Goal: Navigation & Orientation: Find specific page/section

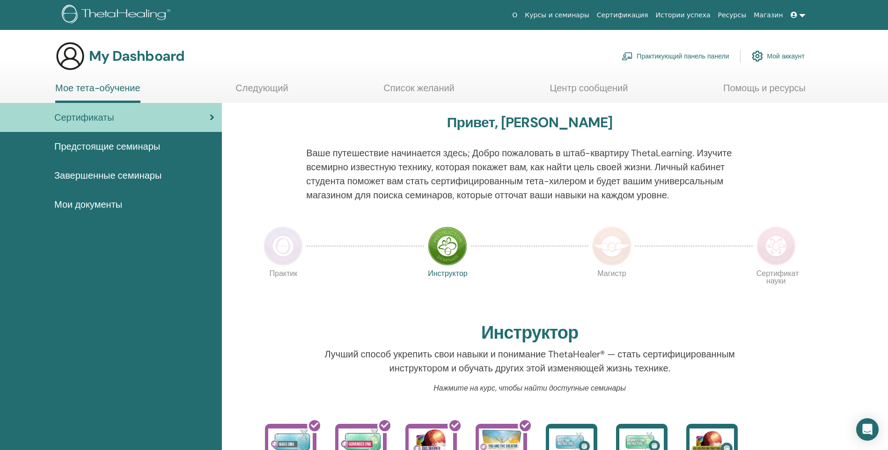
click at [283, 253] on img at bounding box center [283, 246] width 39 height 39
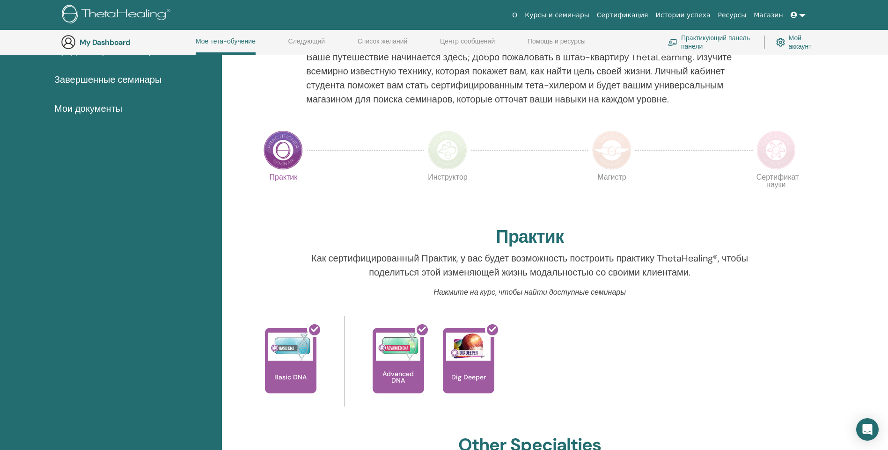
scroll to position [118, 0]
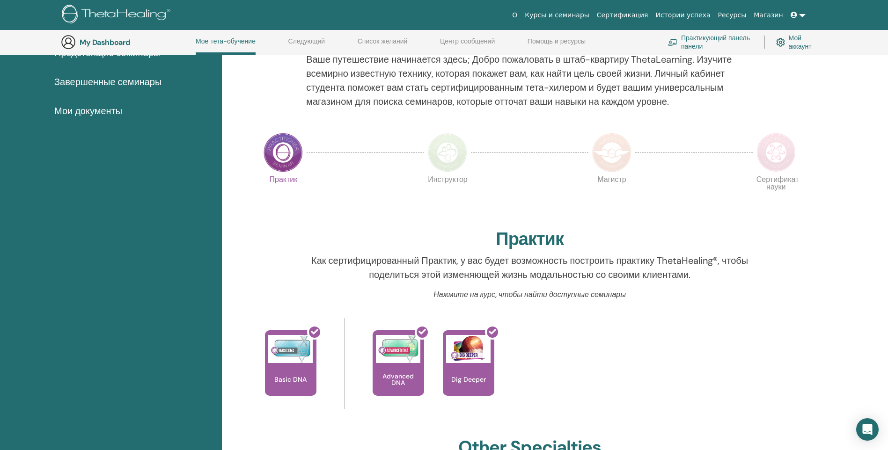
click at [440, 157] on img at bounding box center [447, 152] width 39 height 39
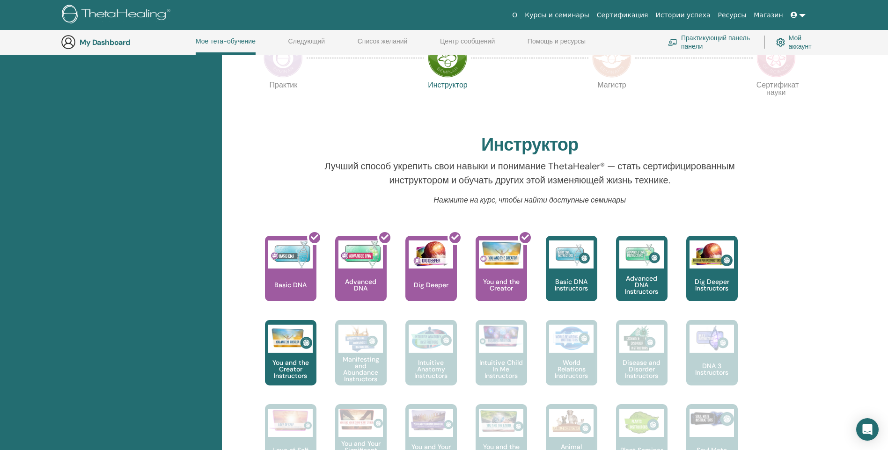
scroll to position [212, 0]
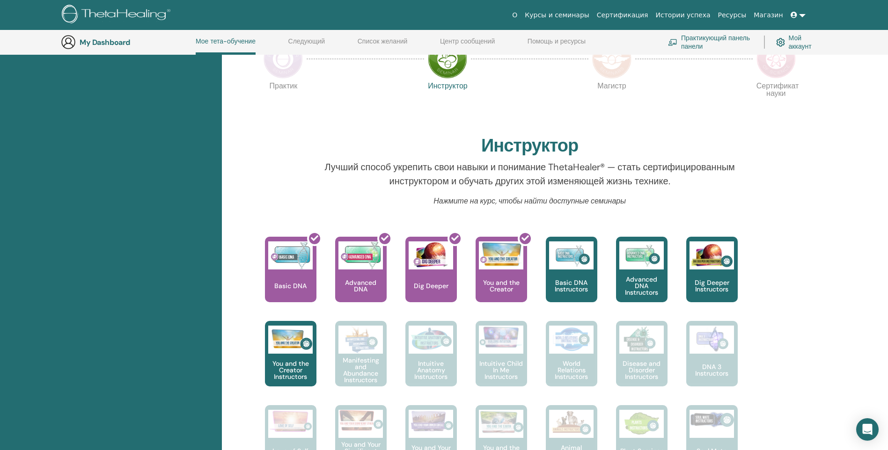
click at [614, 66] on img at bounding box center [611, 58] width 39 height 39
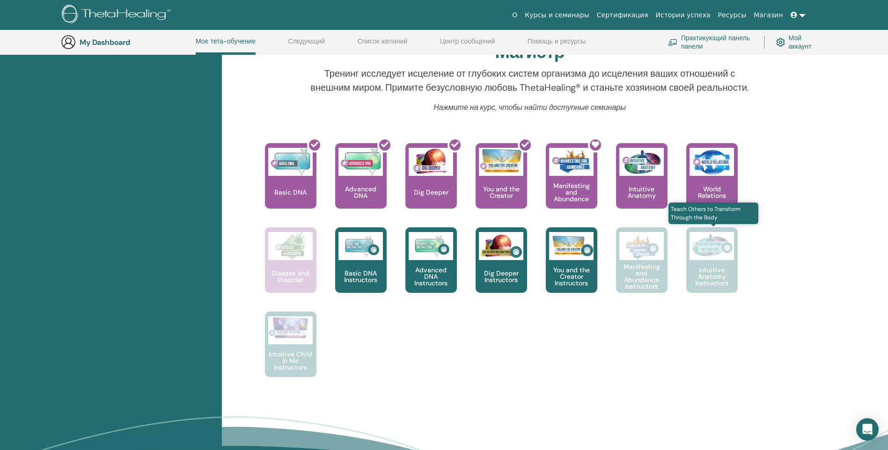
scroll to position [165, 0]
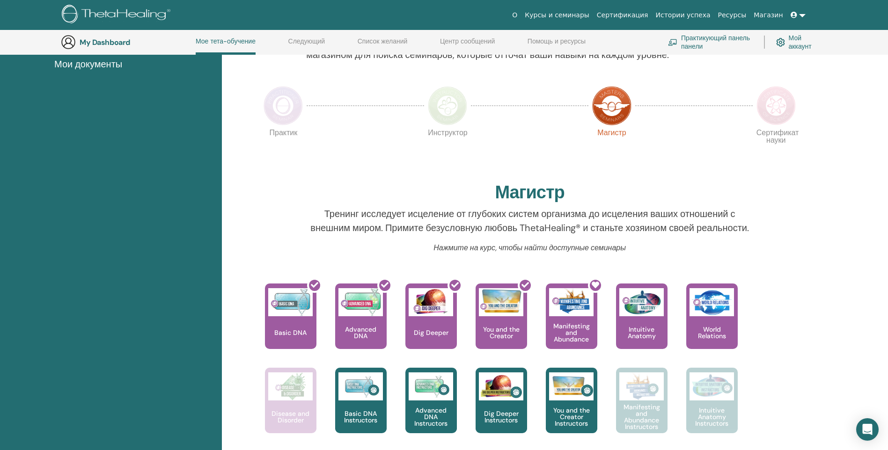
click at [771, 109] on img at bounding box center [776, 105] width 39 height 39
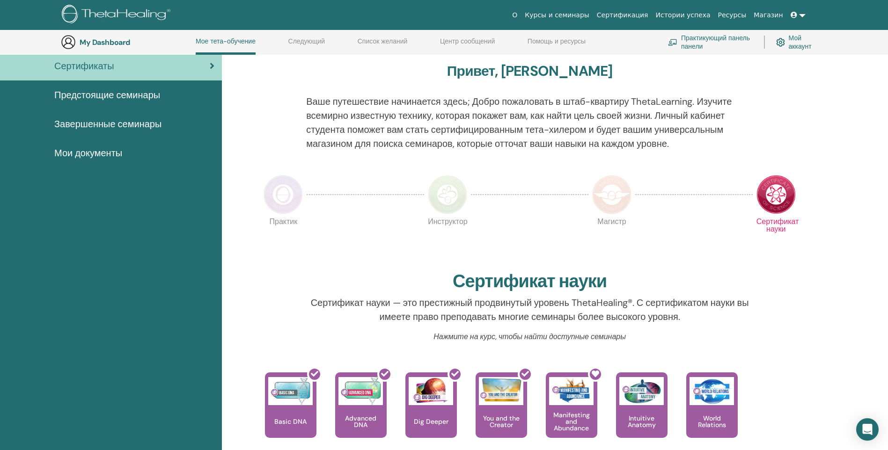
scroll to position [72, 0]
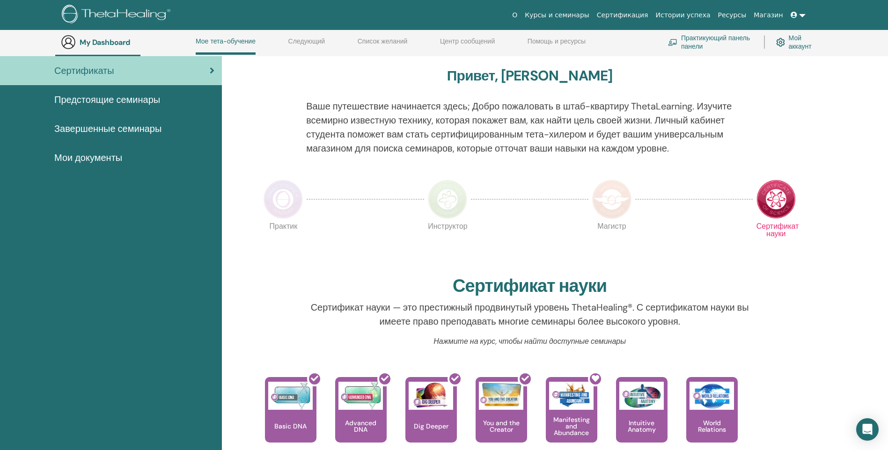
click at [449, 195] on img at bounding box center [447, 199] width 39 height 39
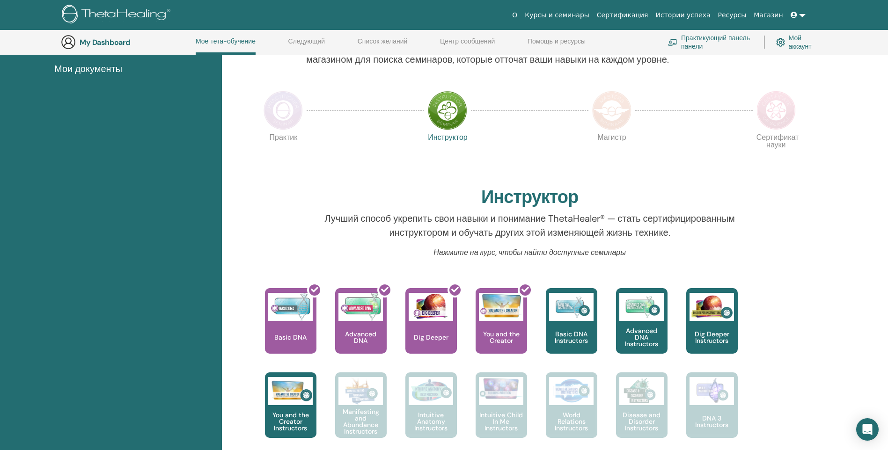
scroll to position [165, 0]
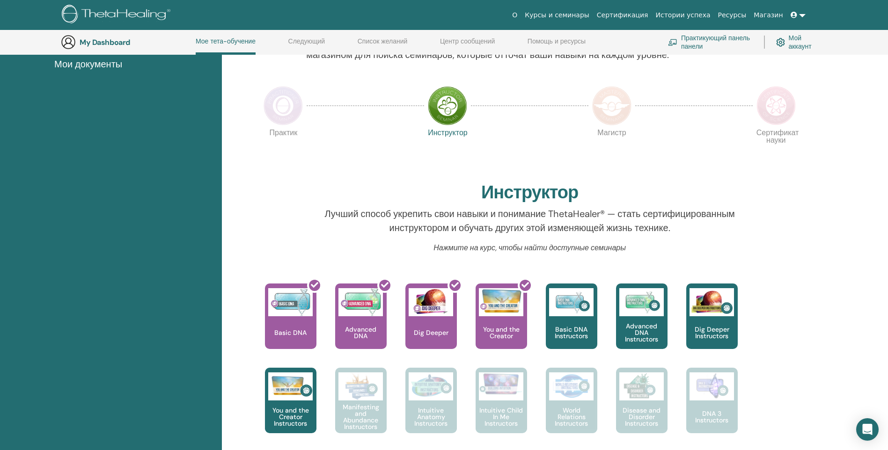
click at [284, 100] on img at bounding box center [283, 105] width 39 height 39
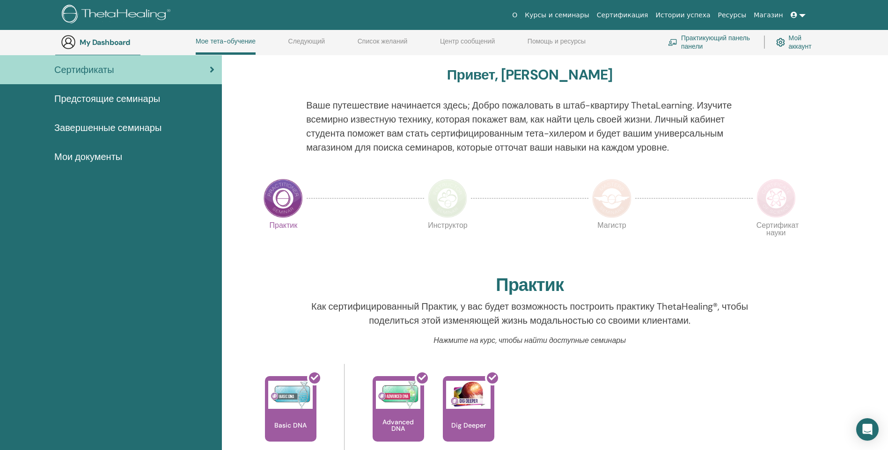
scroll to position [72, 0]
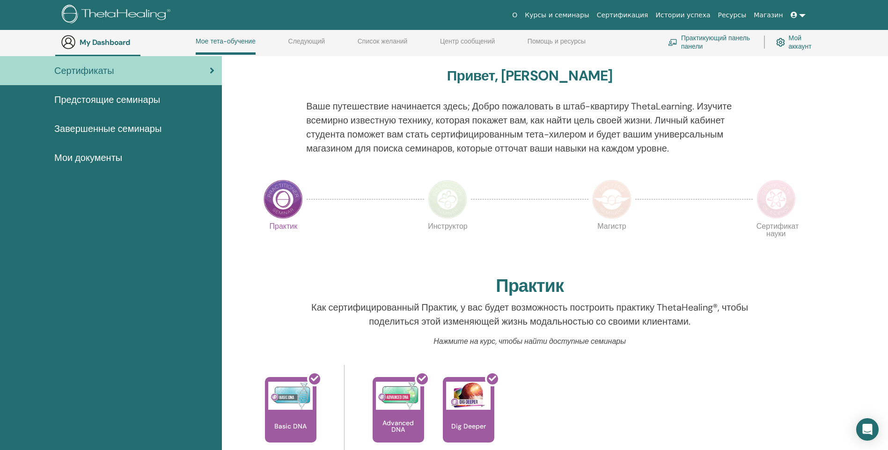
click at [449, 191] on img at bounding box center [447, 199] width 39 height 39
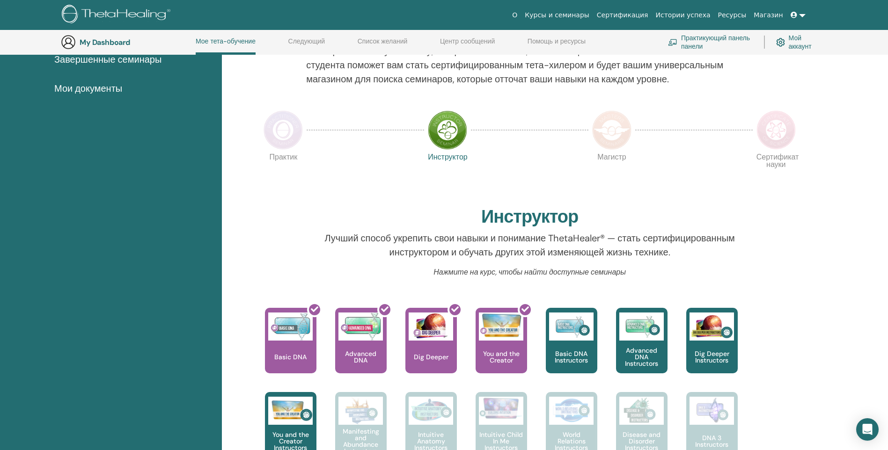
scroll to position [165, 0]
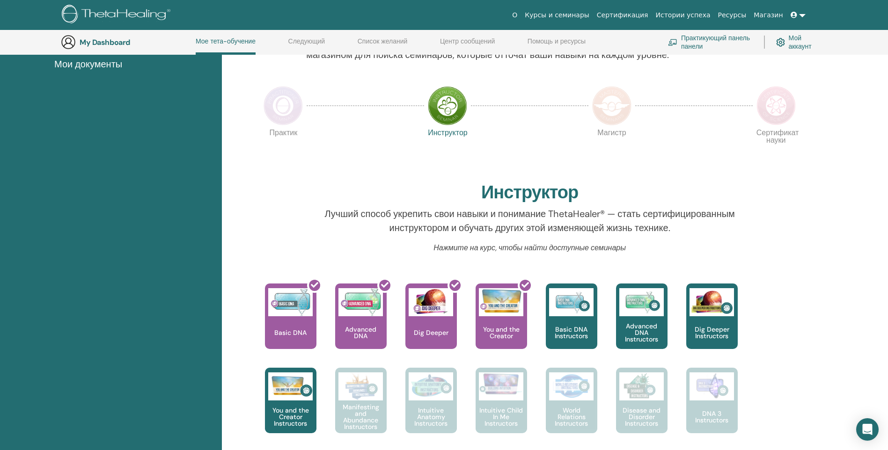
click at [616, 107] on img at bounding box center [611, 105] width 39 height 39
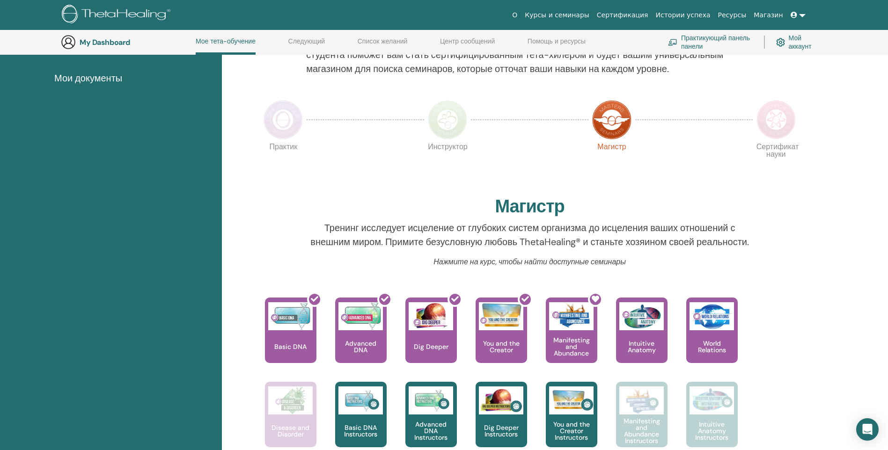
scroll to position [165, 0]
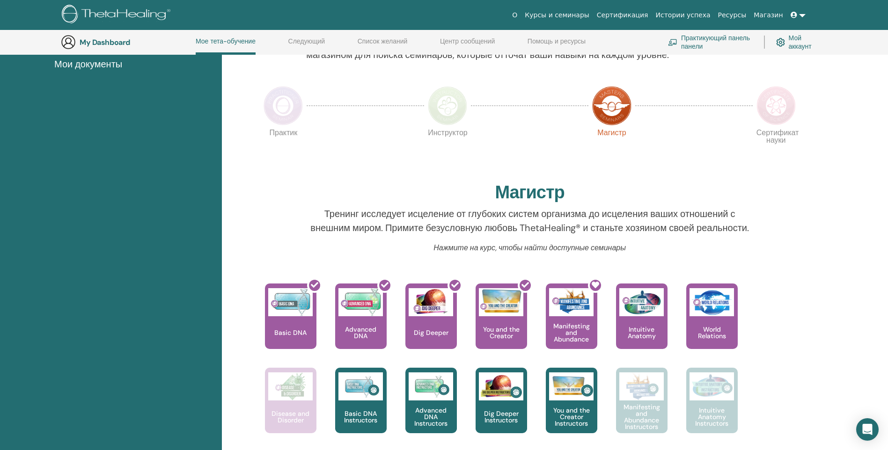
click at [777, 111] on img at bounding box center [776, 105] width 39 height 39
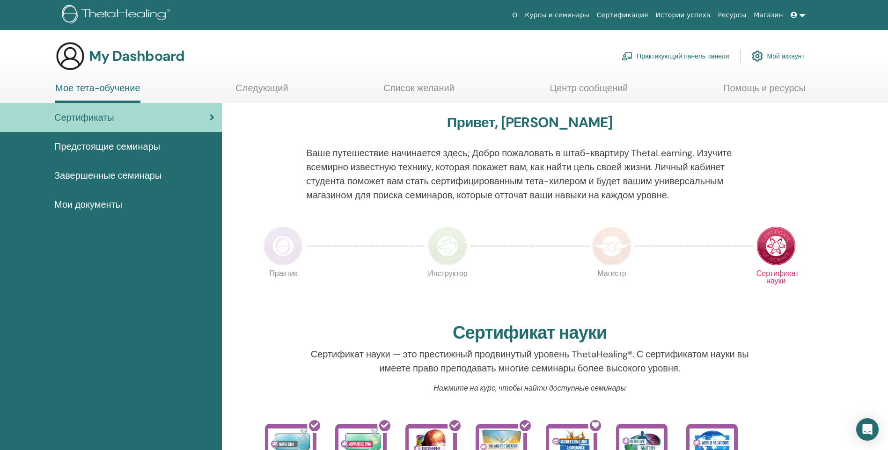
click at [107, 145] on span "Предстоящие семинары" at bounding box center [107, 147] width 106 height 14
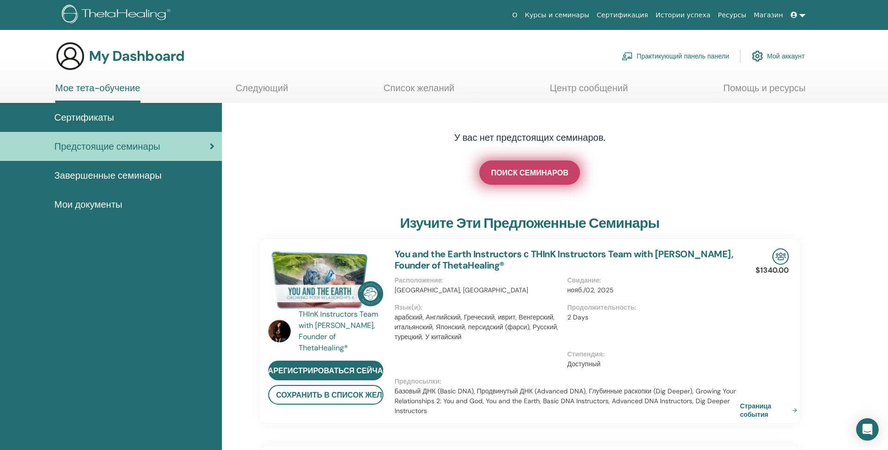
click at [538, 174] on span "ПОИСК СЕМИНАРОВ" at bounding box center [529, 173] width 77 height 10
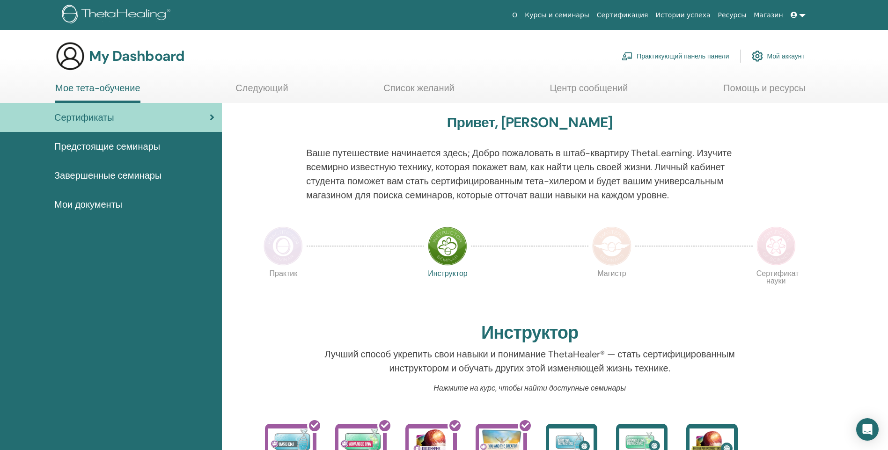
click at [410, 87] on link "Список желаний" at bounding box center [419, 91] width 71 height 18
